Goal: Task Accomplishment & Management: Manage account settings

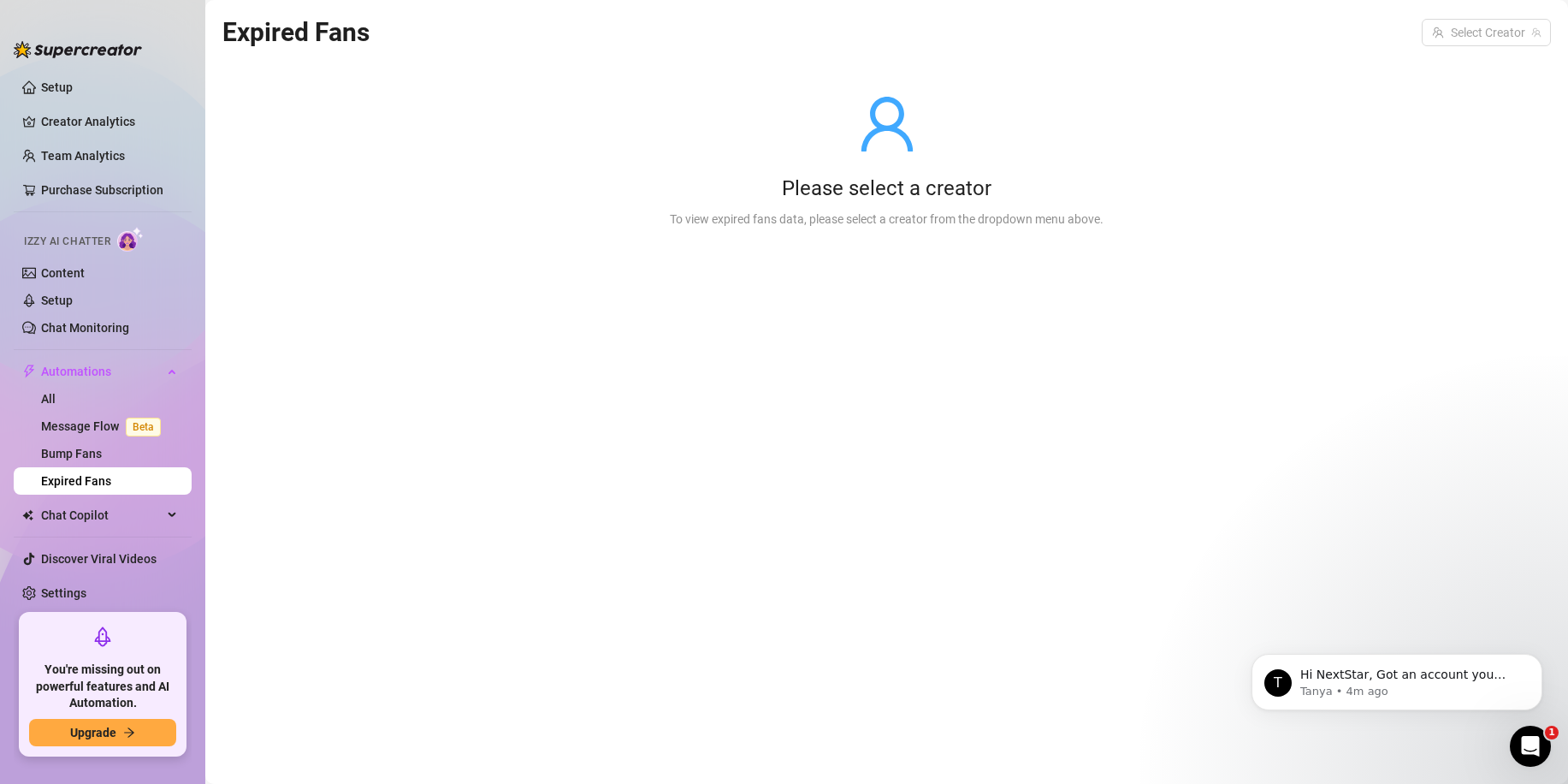
click at [556, 521] on div "Expired Fans Select Creator Please select a creator To view expired fans data, …" at bounding box center [886, 372] width 1328 height 720
click at [55, 399] on link "All" at bounding box center [48, 398] width 15 height 14
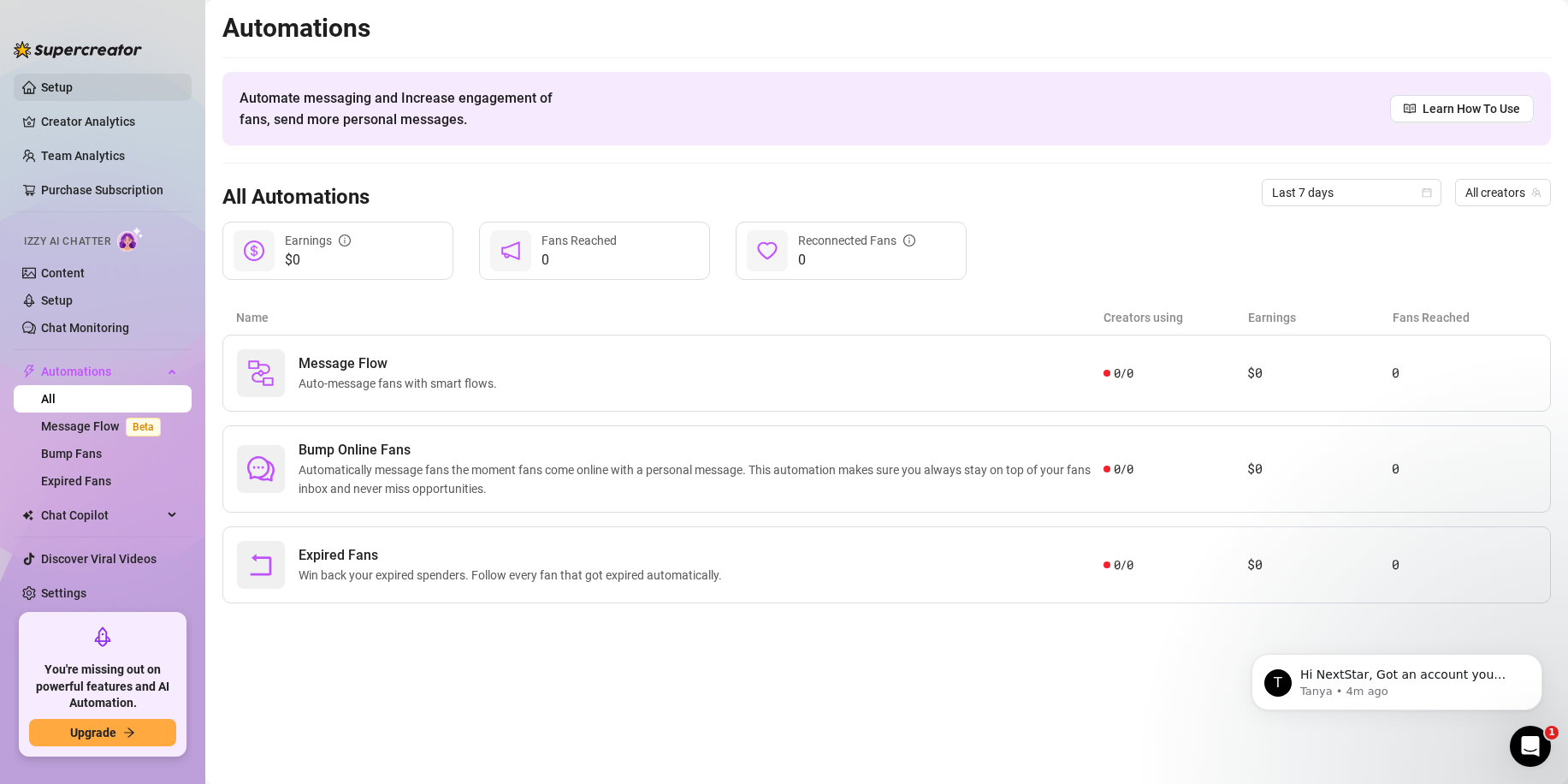
click at [62, 85] on link "Setup" at bounding box center [56, 87] width 31 height 14
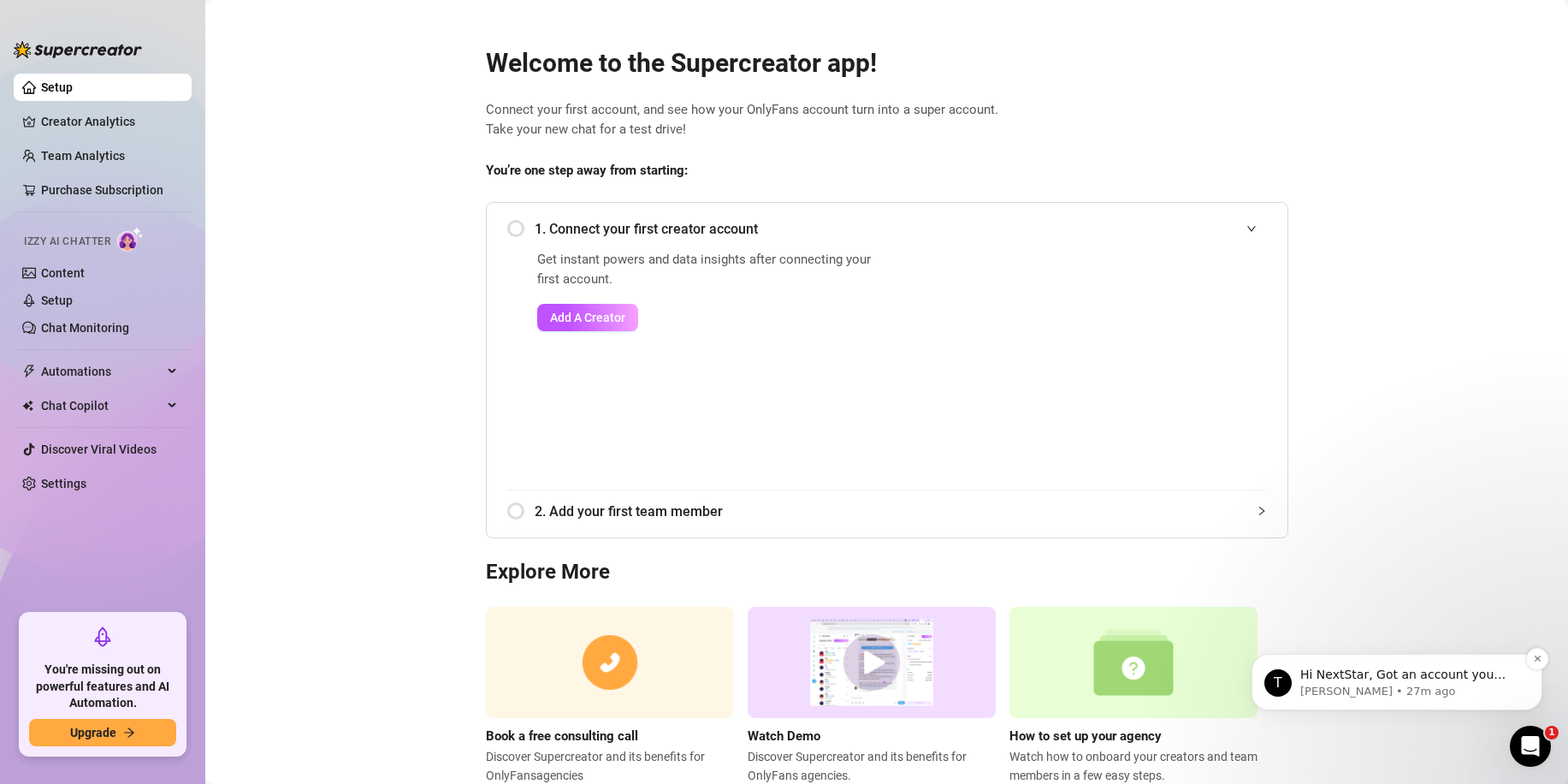
click at [1490, 679] on p "Hi NextStar, Got an account you didn’t add because it felt too small? Not anymo…" at bounding box center [1410, 675] width 221 height 18
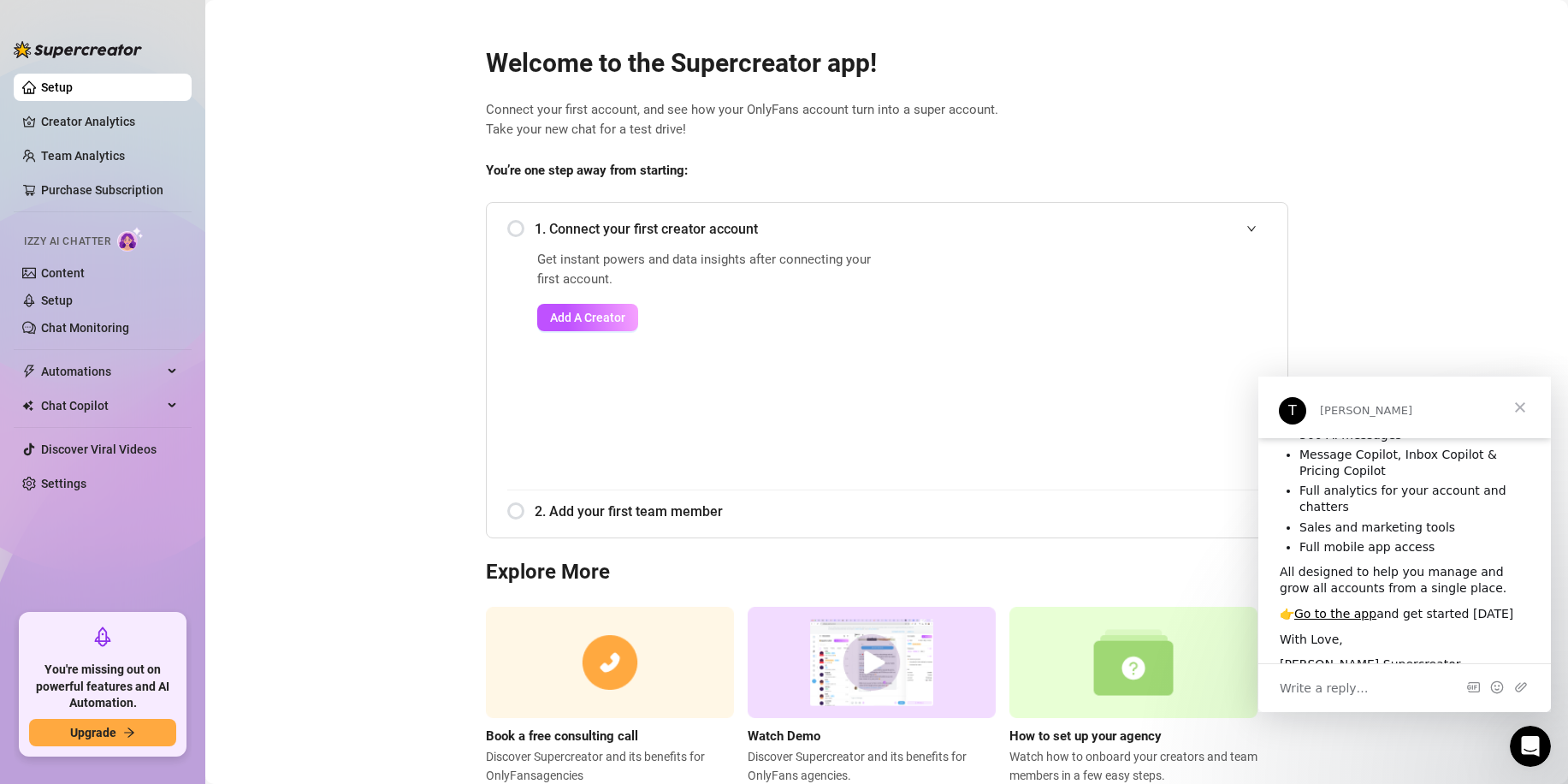
scroll to position [144, 0]
click at [1512, 405] on span "Close" at bounding box center [1519, 407] width 62 height 62
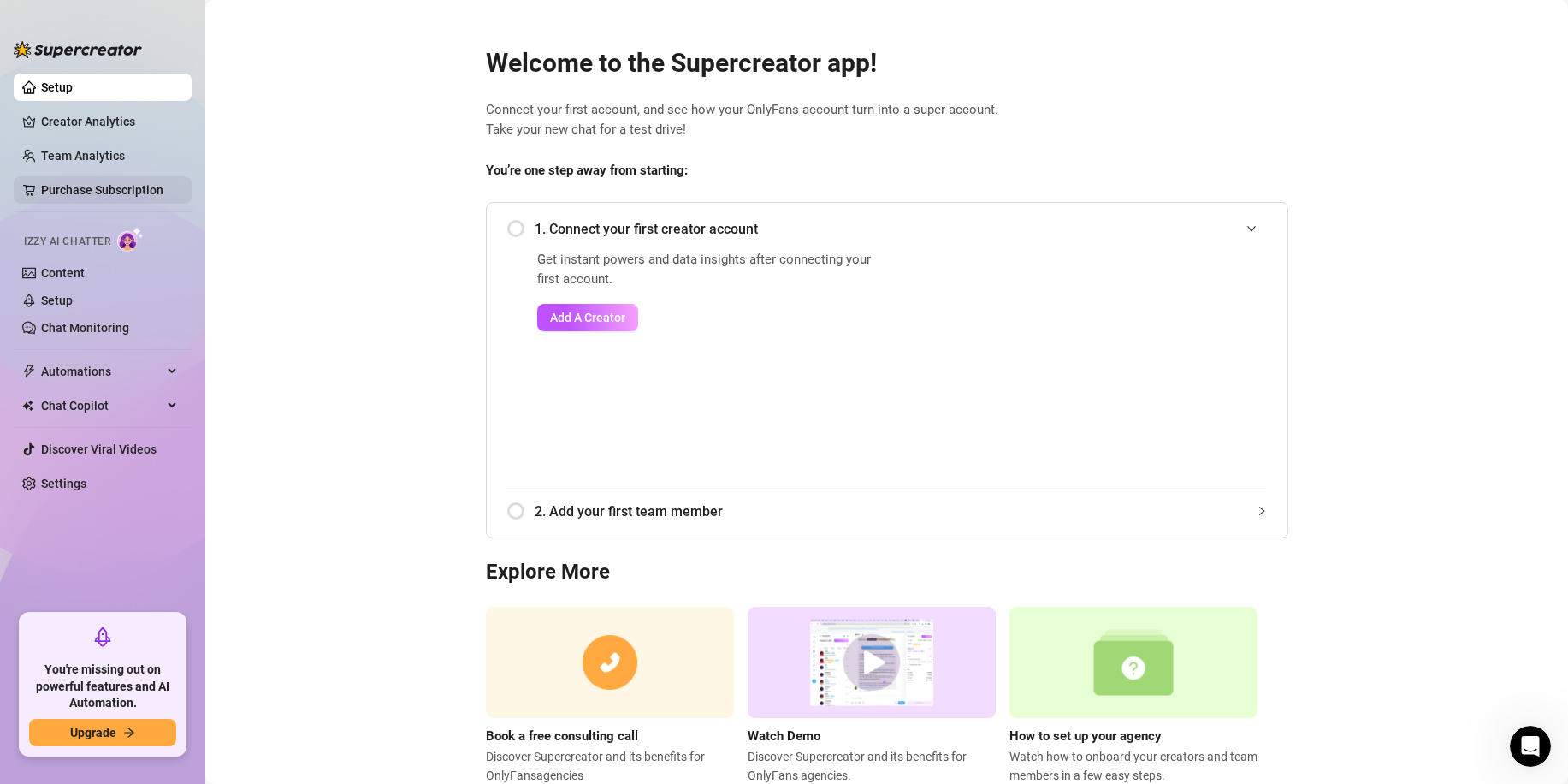
click at [93, 188] on link "Purchase Subscription" at bounding box center [109, 190] width 137 height 28
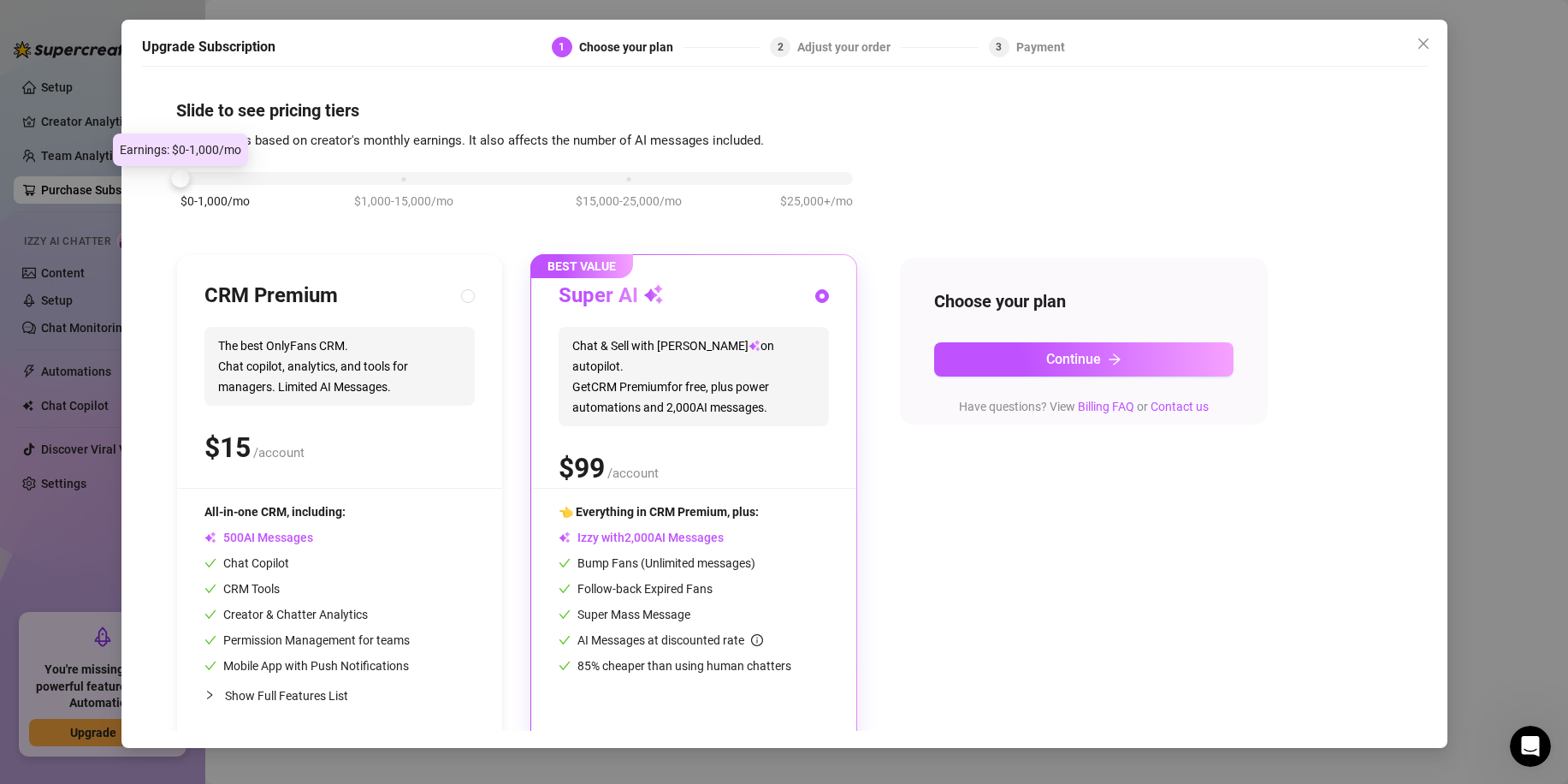
drag, startPoint x: 400, startPoint y: 175, endPoint x: 179, endPoint y: 177, distance: 221.0
click at [179, 177] on div at bounding box center [179, 177] width 18 height 18
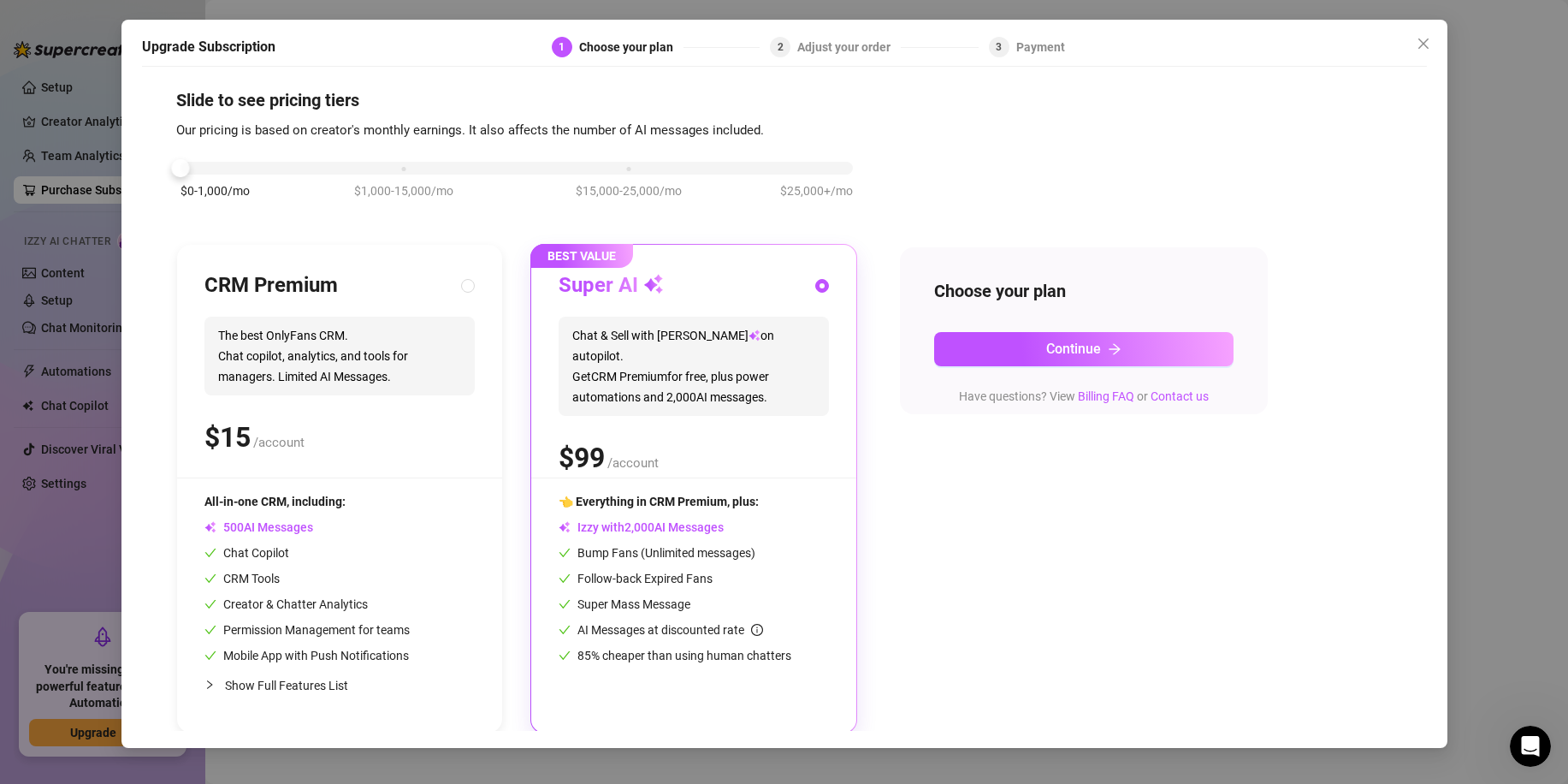
scroll to position [14, 0]
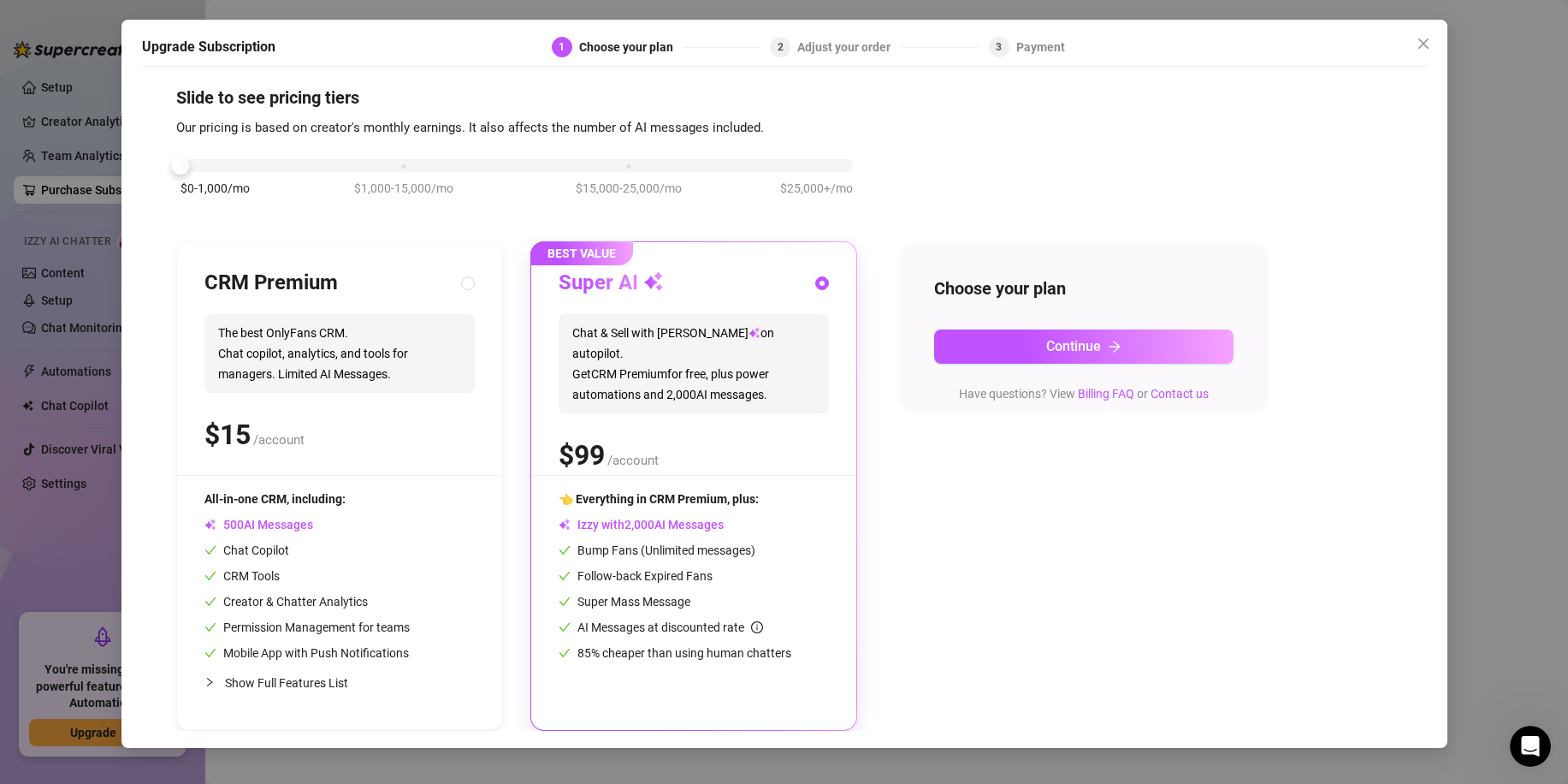
click at [397, 166] on div "$0-1,000/mo $1,000-15,000/mo $15,000-25,000/mo $25,000+/mo" at bounding box center [517, 161] width 672 height 10
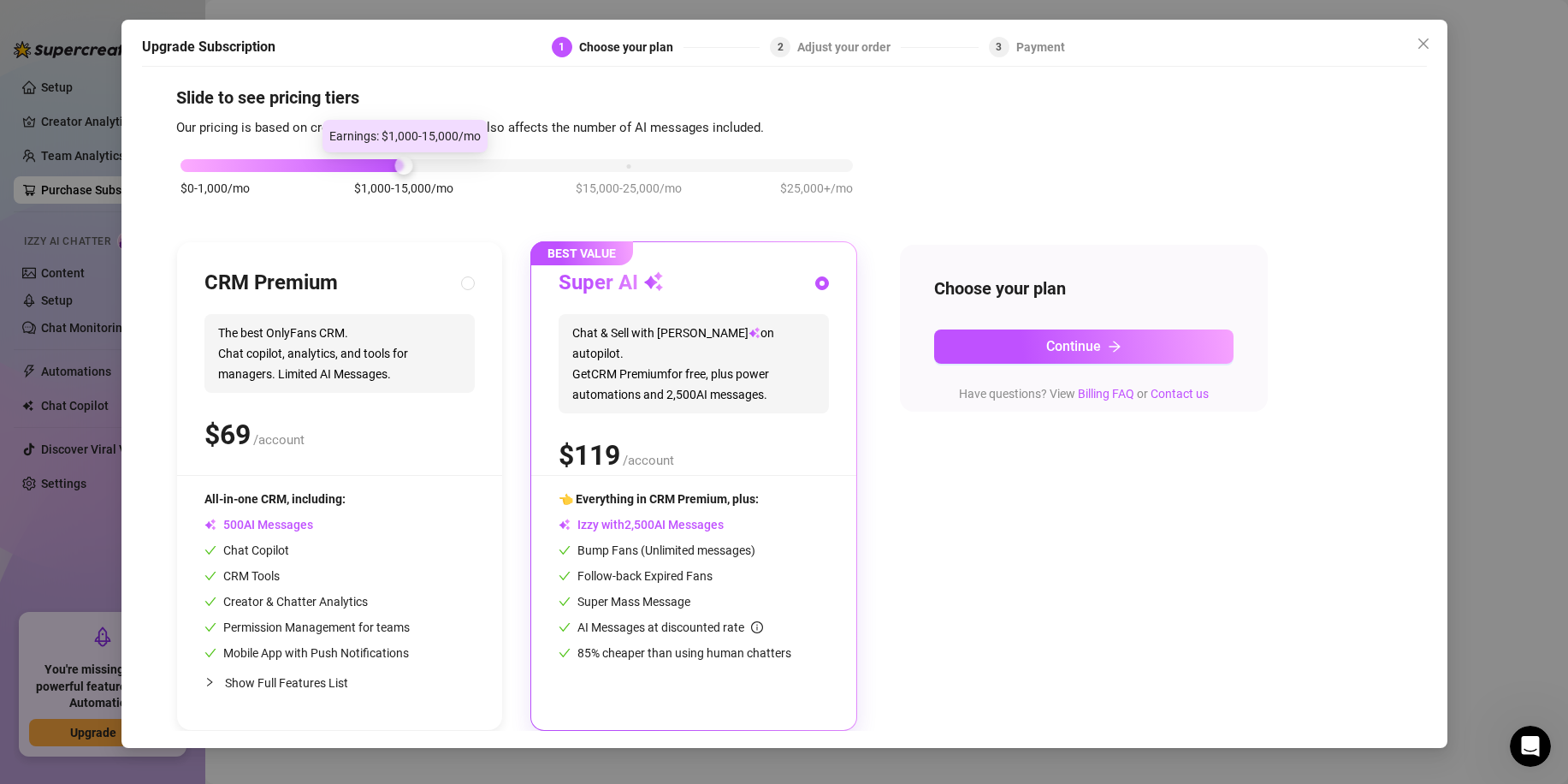
drag, startPoint x: 392, startPoint y: 167, endPoint x: 329, endPoint y: 167, distance: 63.0
click at [329, 166] on div "$0-1,000/mo $1,000-15,000/mo $15,000-25,000/mo $25,000+/mo" at bounding box center [517, 161] width 672 height 10
click at [193, 166] on div "$0-1,000/mo $1,000-15,000/mo $15,000-25,000/mo $25,000+/mo" at bounding box center [517, 161] width 672 height 10
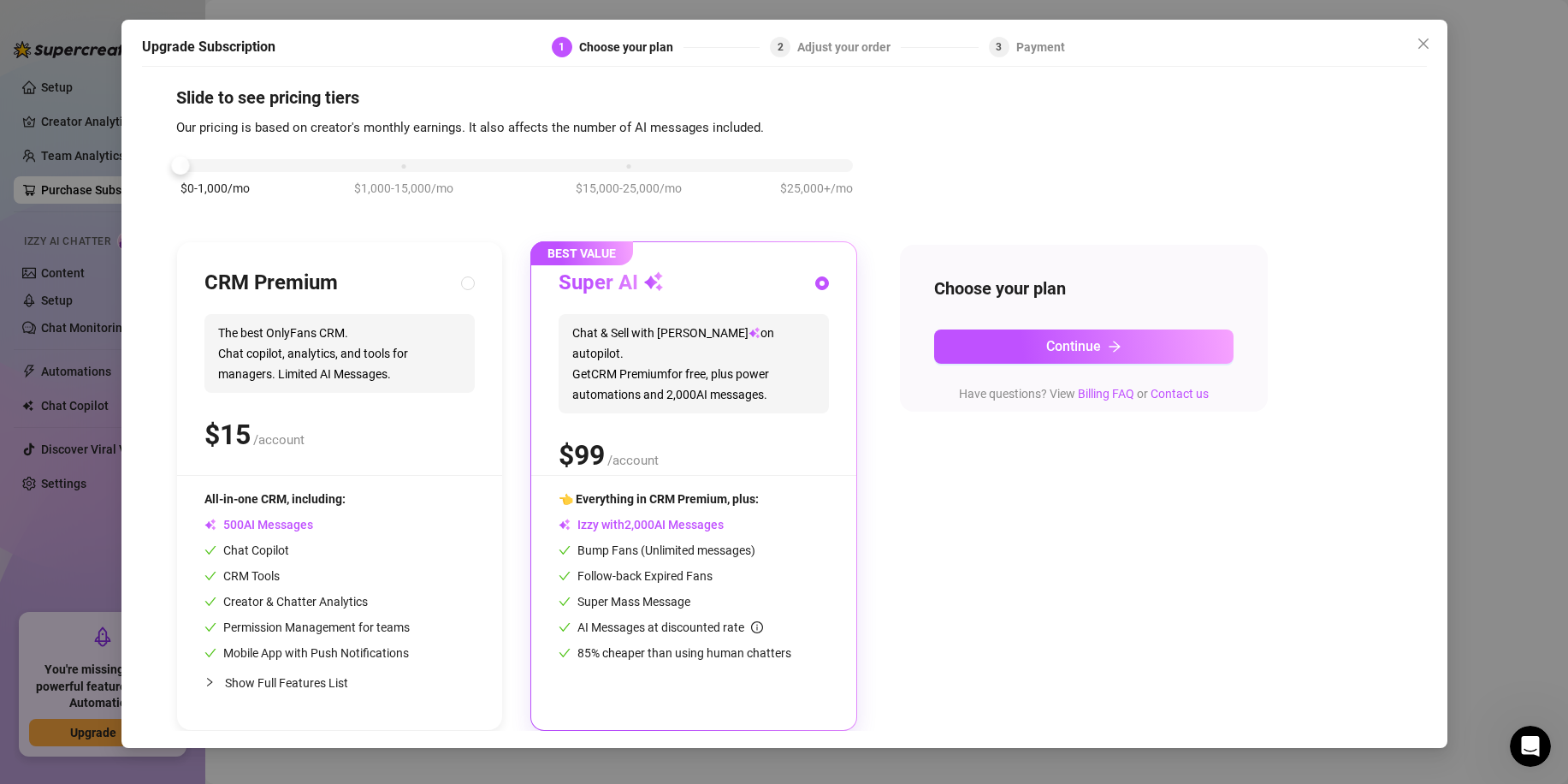
click at [404, 163] on div "$0-1,000/mo $1,000-15,000/mo $15,000-25,000/mo $25,000+/mo" at bounding box center [517, 161] width 672 height 10
click at [200, 166] on div "$0-1,000/mo $1,000-15,000/mo $15,000-25,000/mo $25,000+/mo" at bounding box center [517, 161] width 672 height 10
click at [284, 691] on span "Show Full Features List" at bounding box center [343, 682] width 236 height 18
radio input "true"
radio input "false"
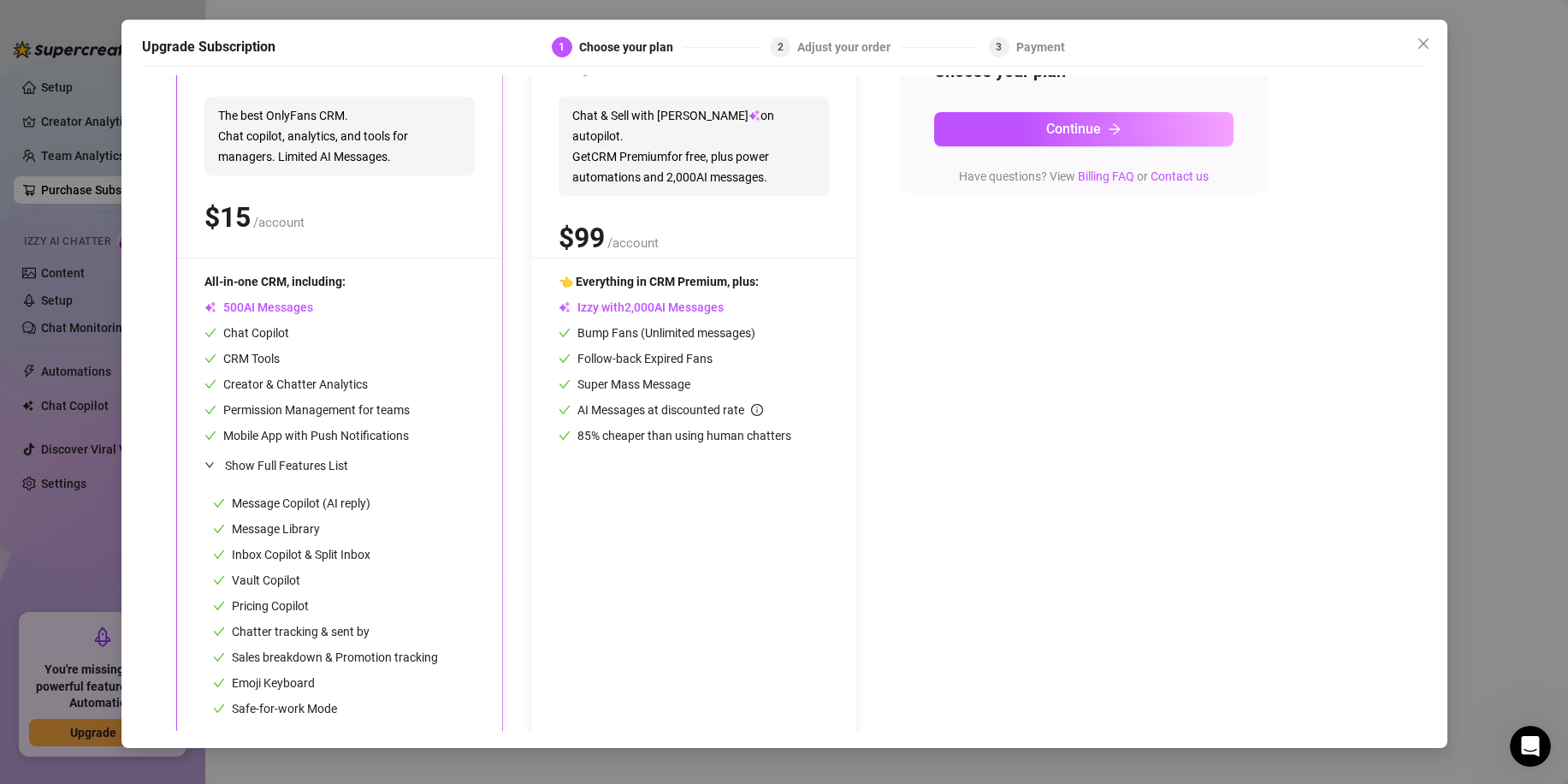
scroll to position [255, 0]
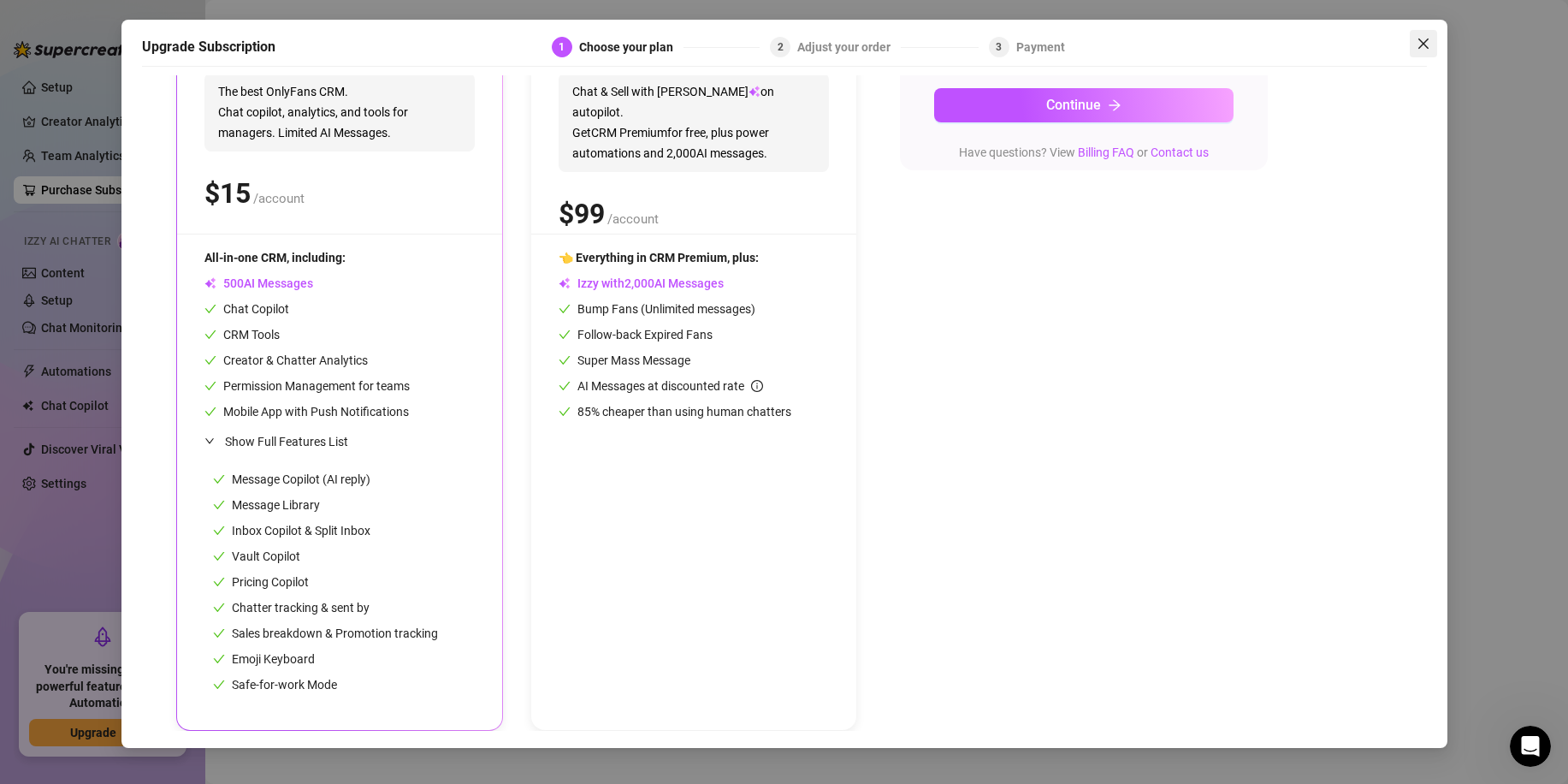
click at [1422, 52] on button "Close" at bounding box center [1423, 43] width 28 height 28
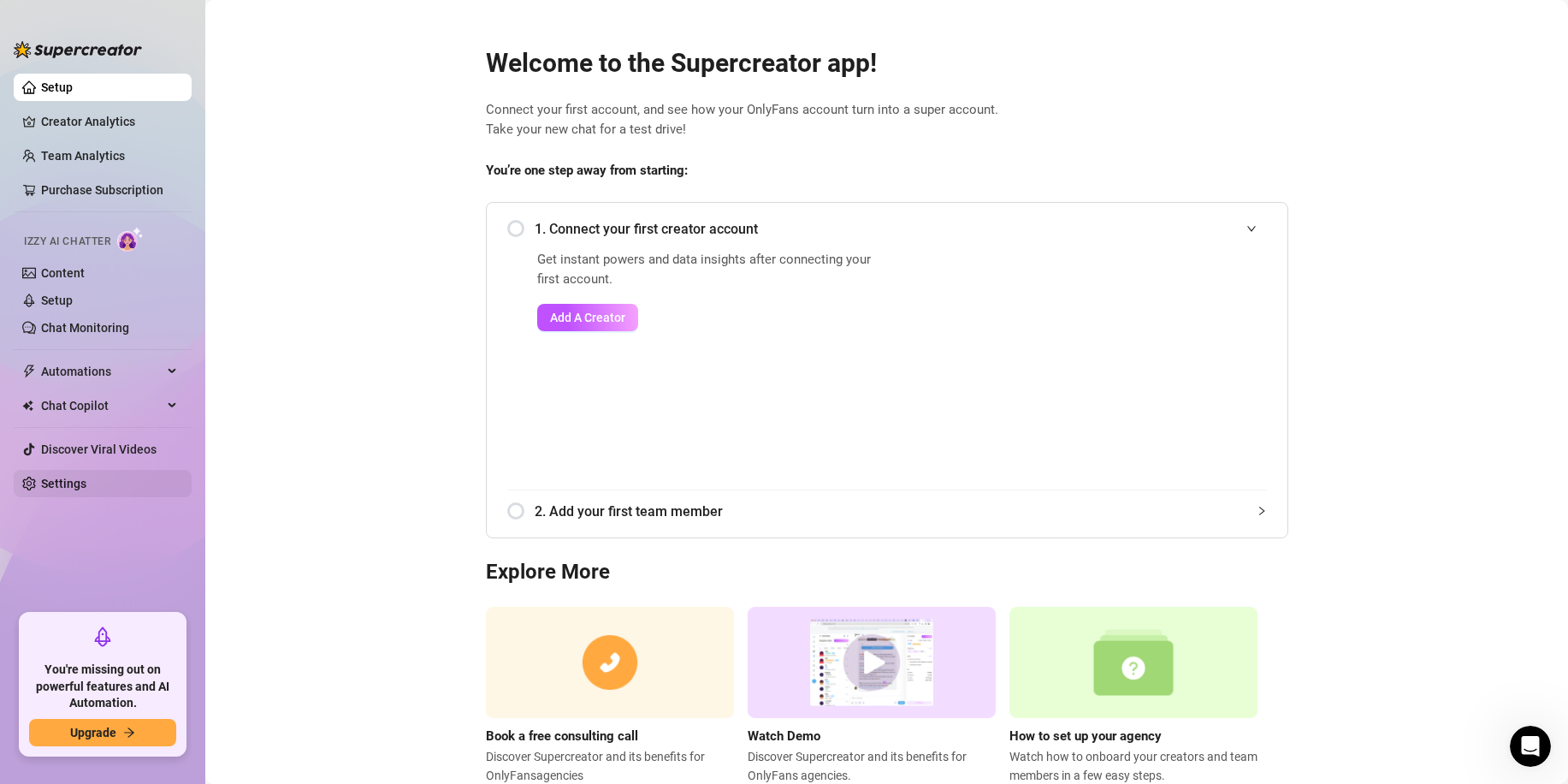
click at [78, 488] on link "Settings" at bounding box center [63, 483] width 45 height 14
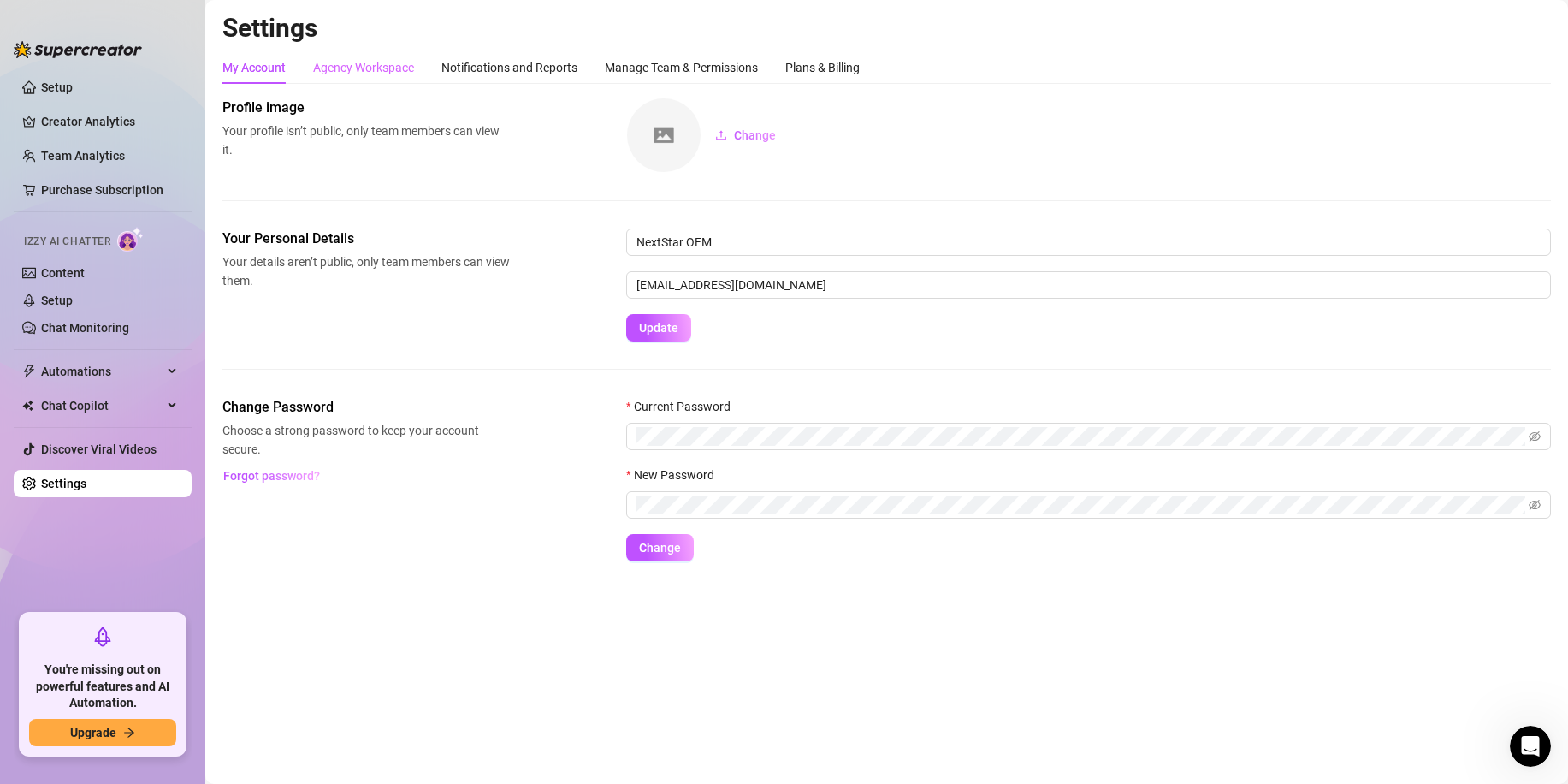
click at [379, 81] on div "Agency Workspace" at bounding box center [363, 67] width 101 height 32
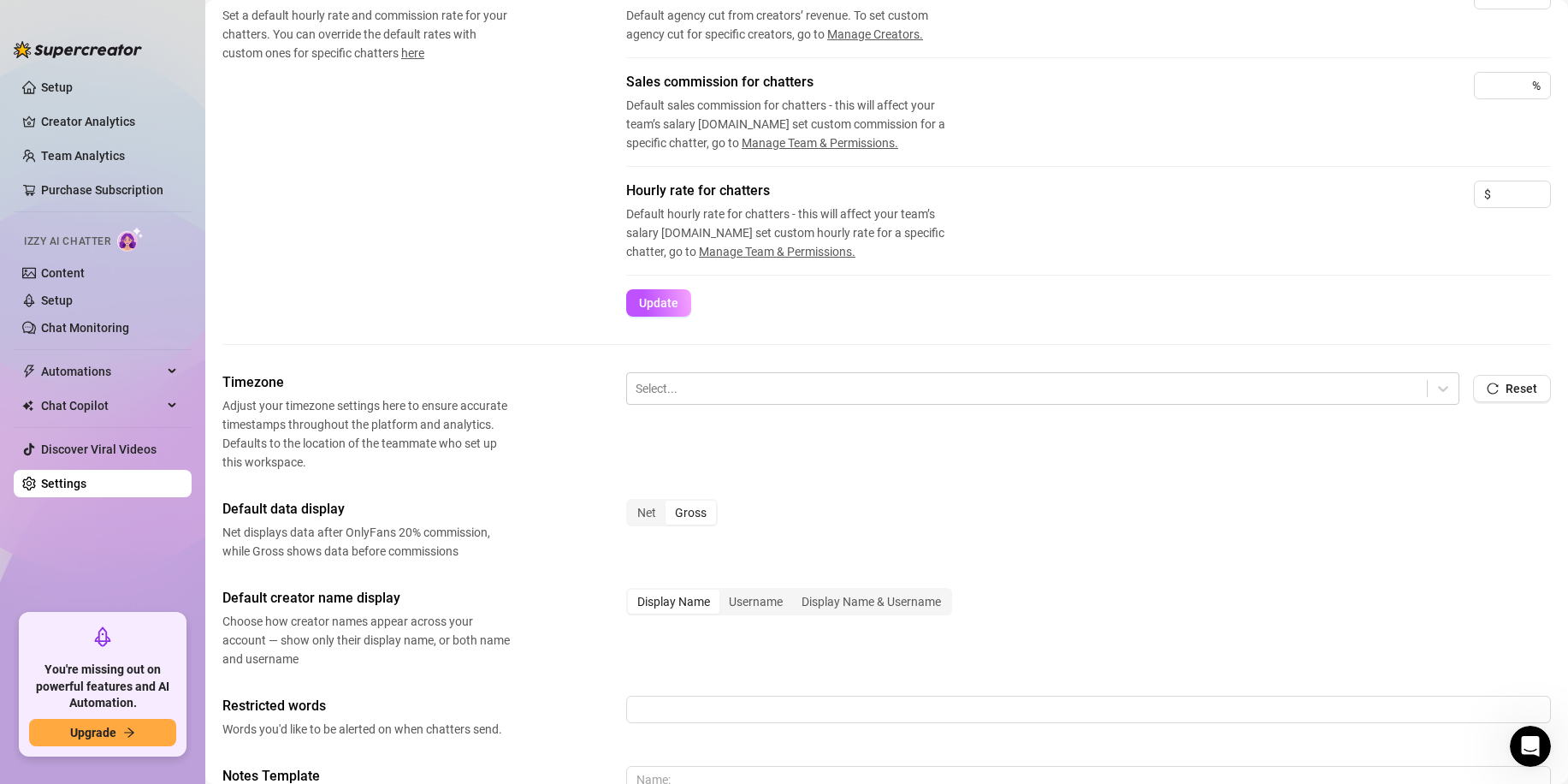
scroll to position [343, 0]
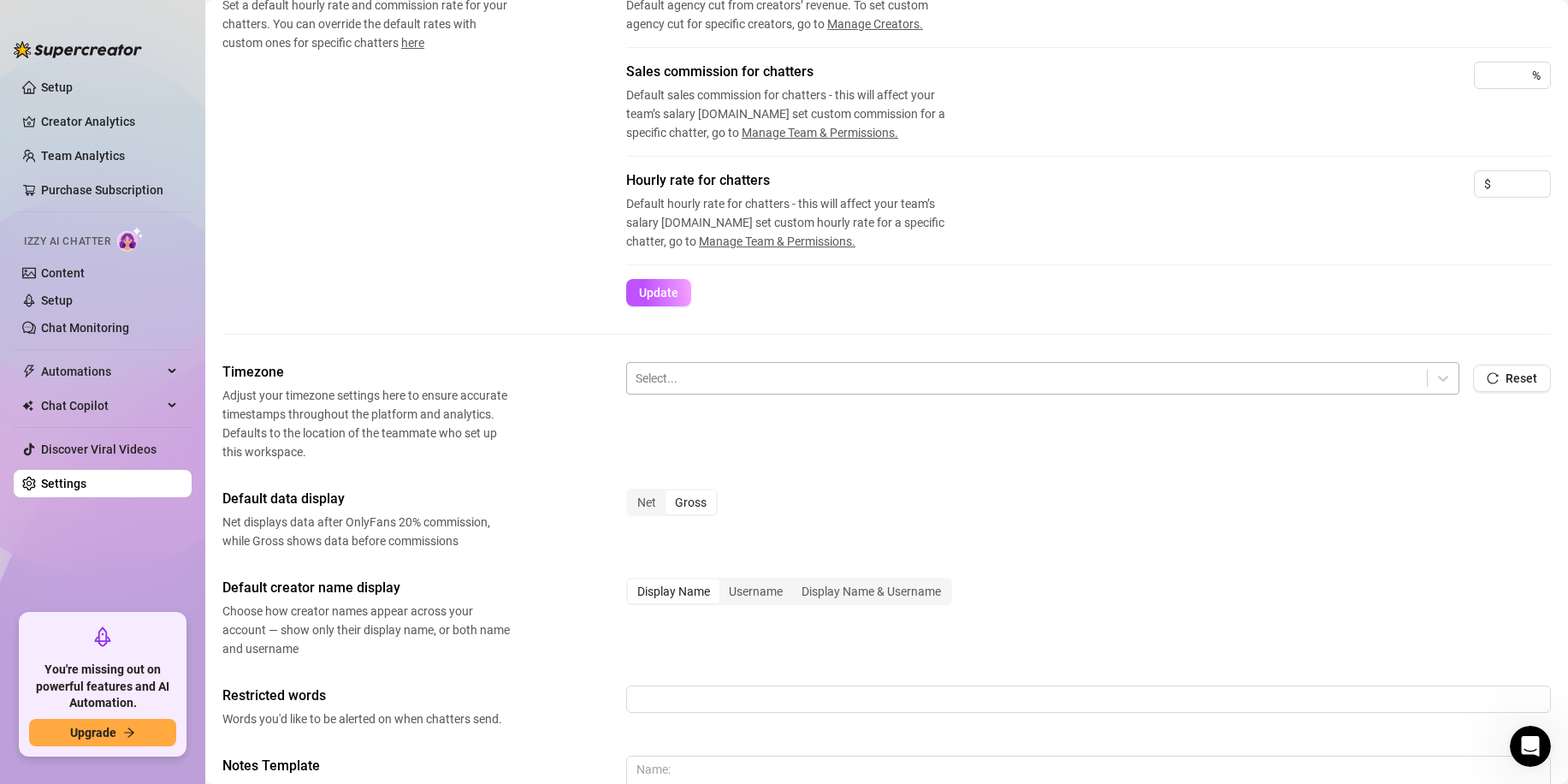
click at [680, 392] on div "Select..." at bounding box center [1042, 378] width 833 height 32
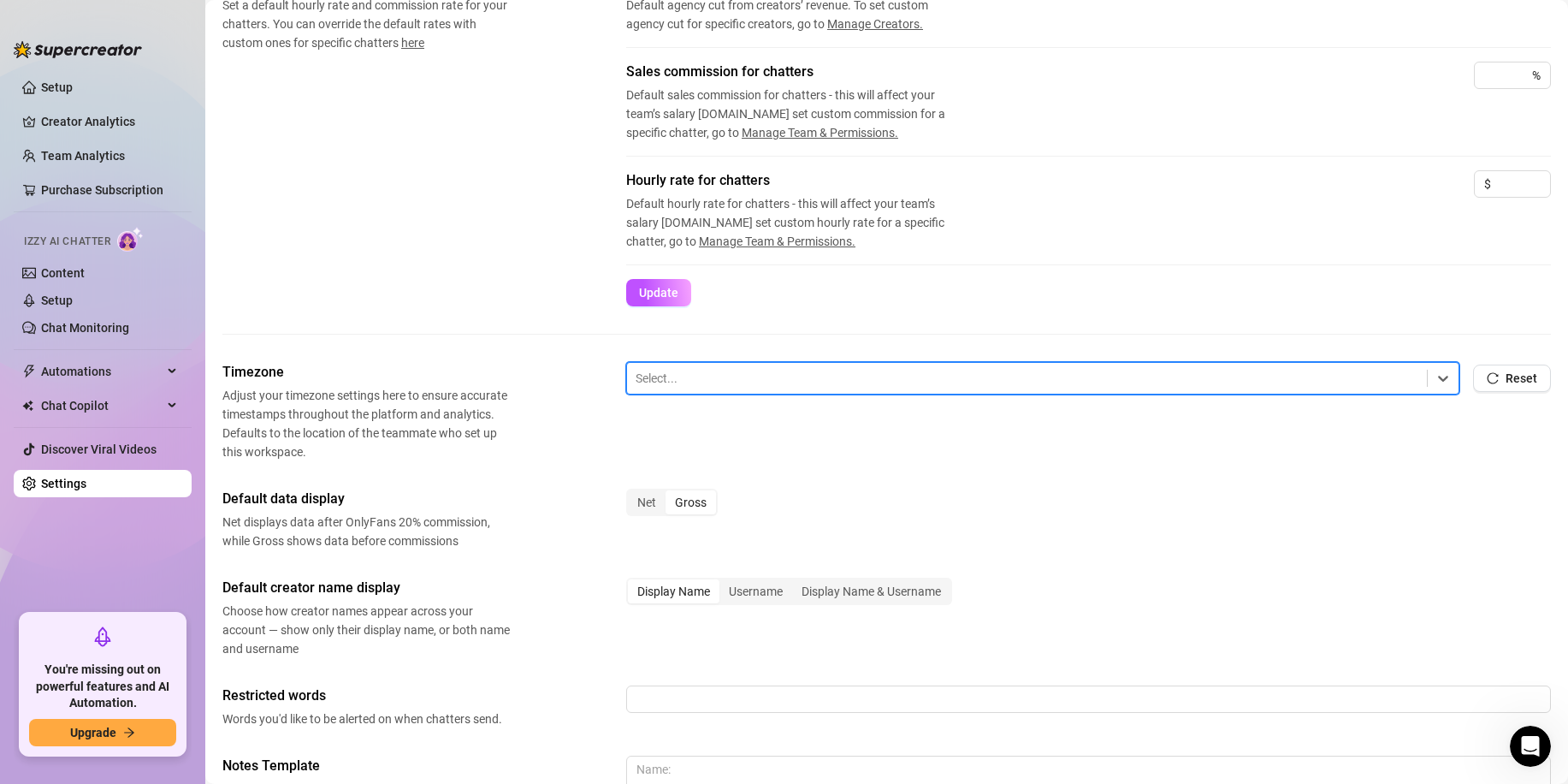
click at [680, 392] on div "Select..." at bounding box center [1042, 378] width 833 height 32
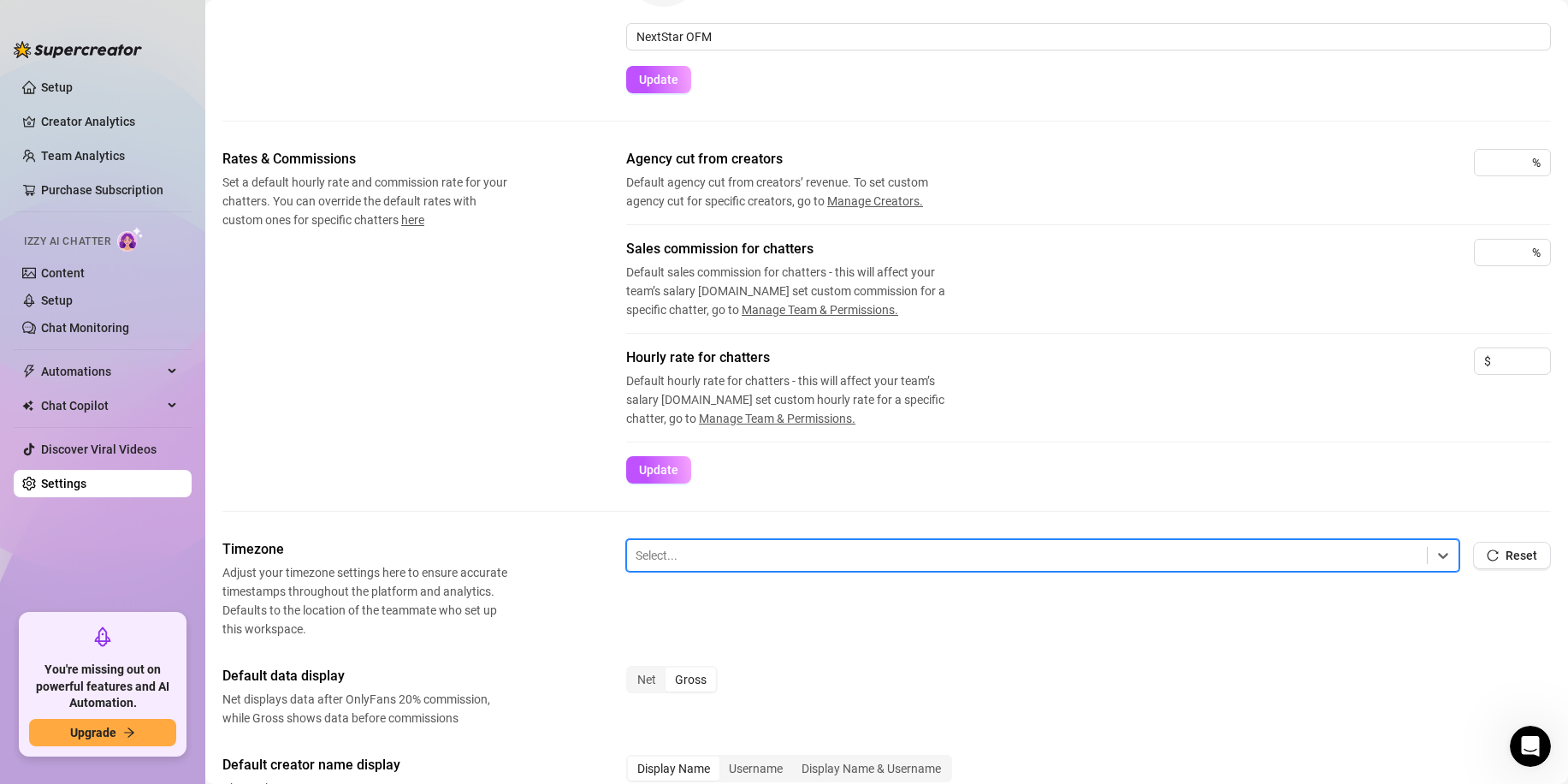
scroll to position [0, 0]
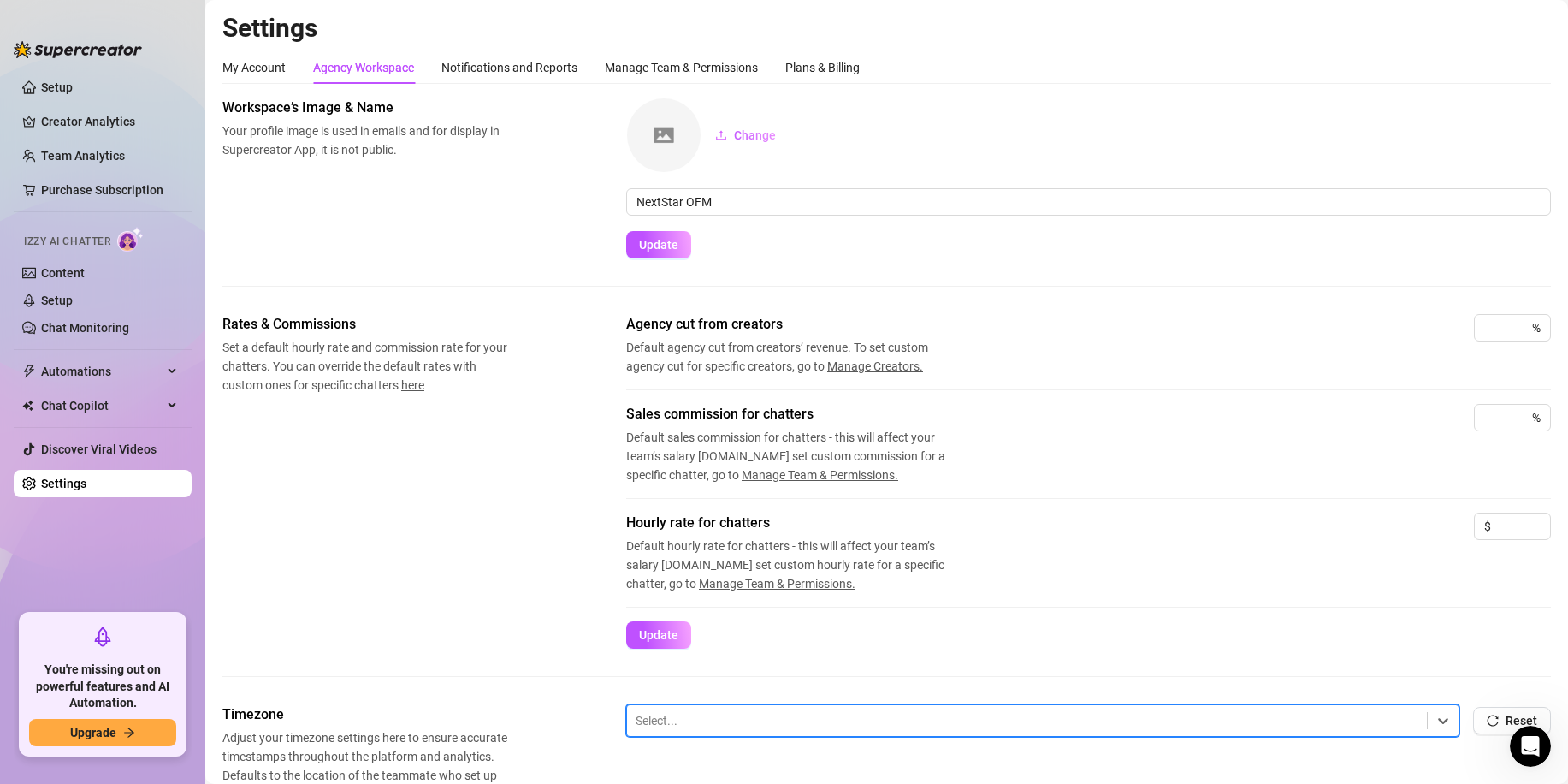
click at [519, 86] on div "My Account Agency Workspace Notifications and Reports Manage Team & Permissions…" at bounding box center [886, 679] width 1328 height 1254
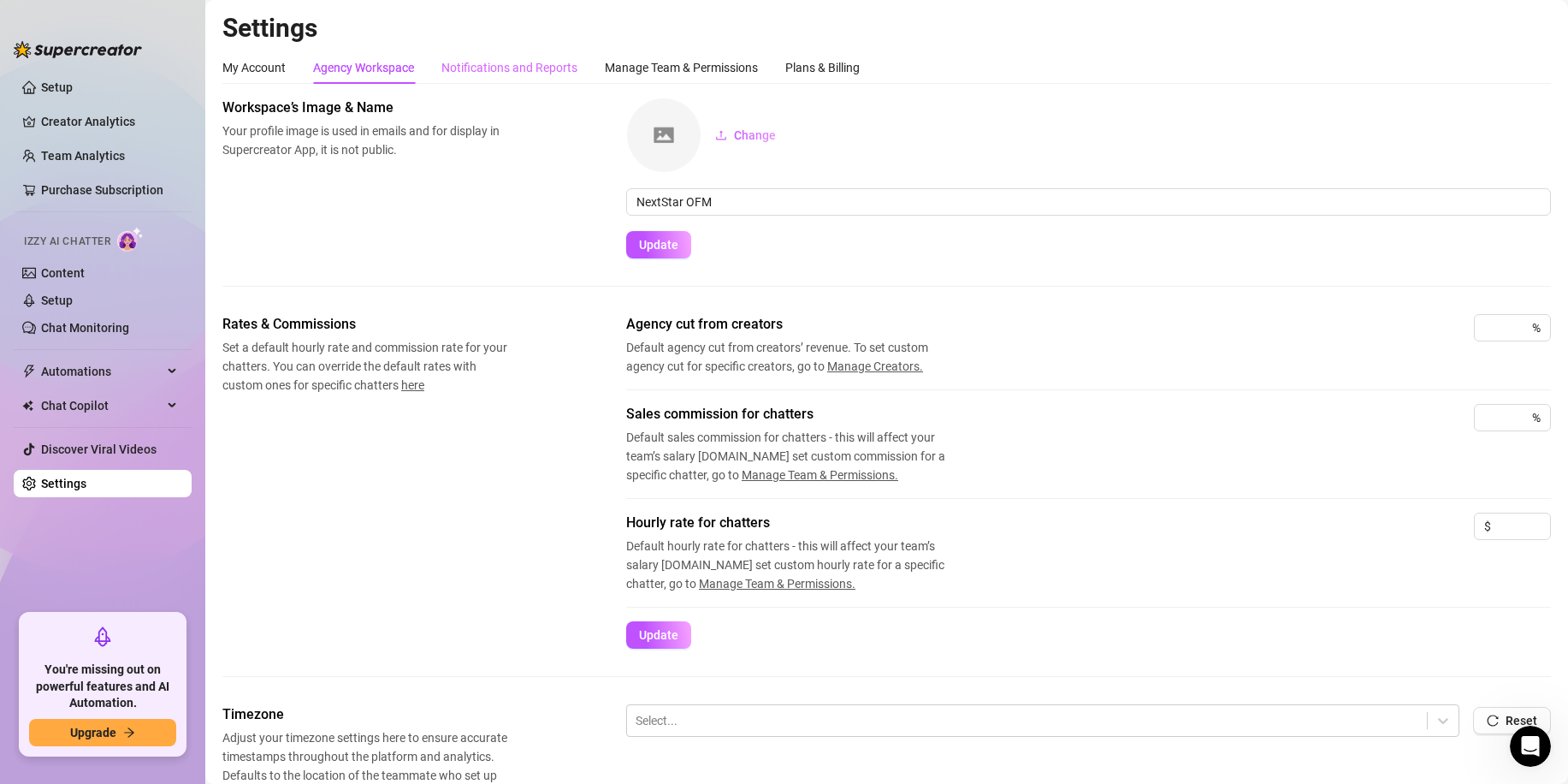
click at [521, 78] on div "Notifications and Reports" at bounding box center [509, 67] width 136 height 32
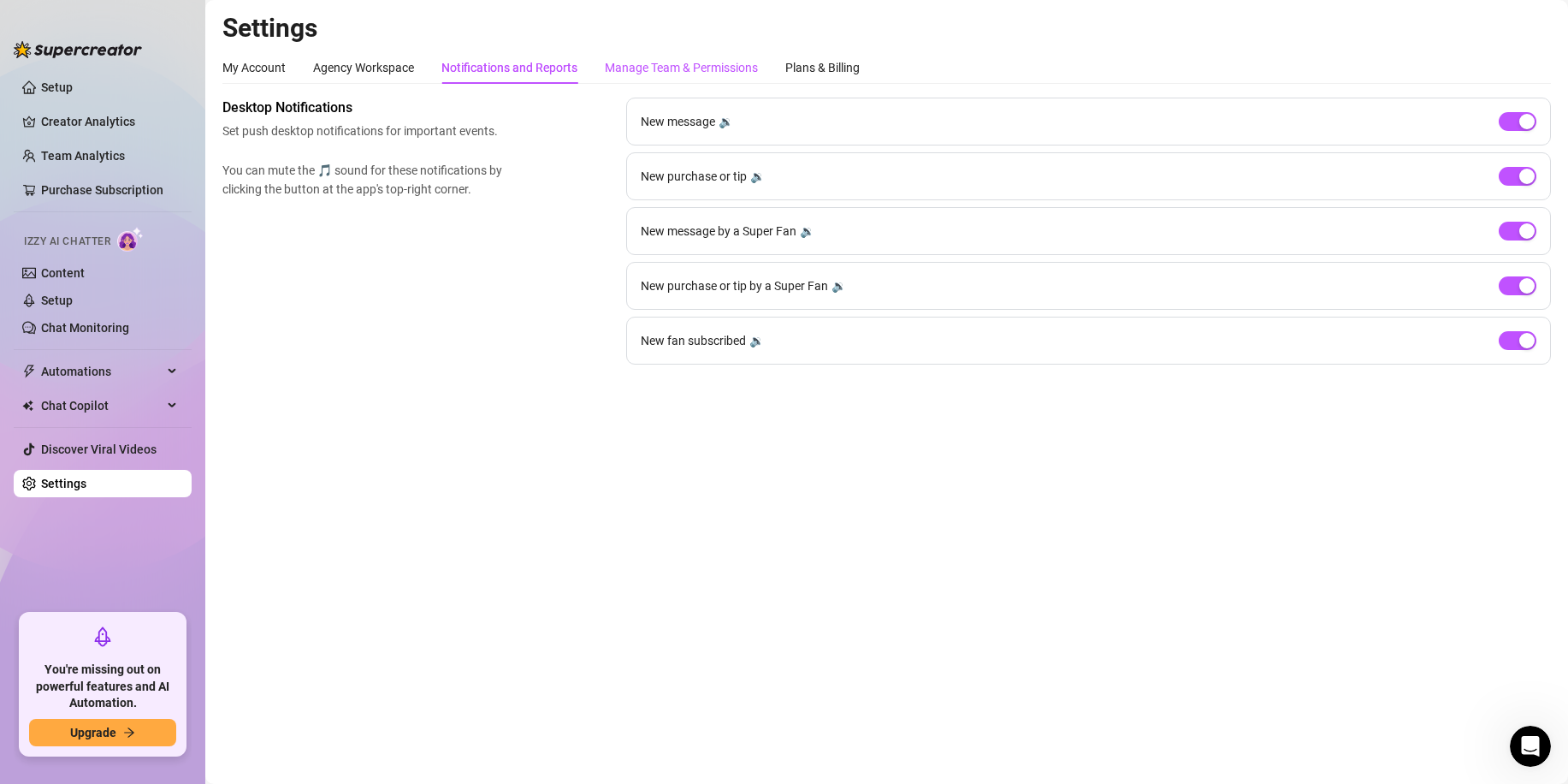
click at [658, 67] on div "Manage Team & Permissions" at bounding box center [681, 67] width 153 height 18
click at [700, 65] on div "Manage Team & Permissions" at bounding box center [681, 67] width 153 height 18
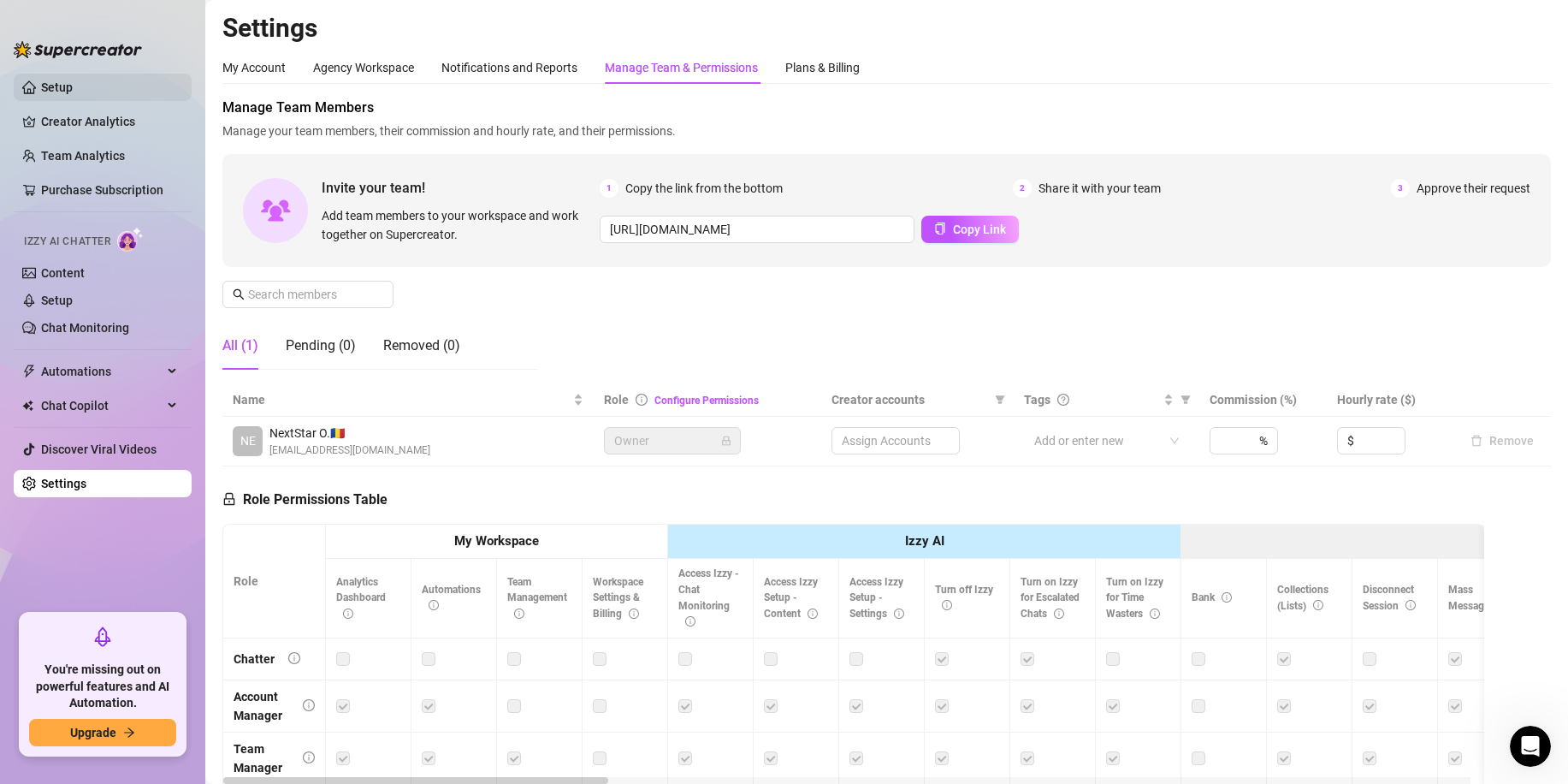
click at [73, 94] on link "Setup" at bounding box center [56, 87] width 31 height 14
